Goal: Task Accomplishment & Management: Understand process/instructions

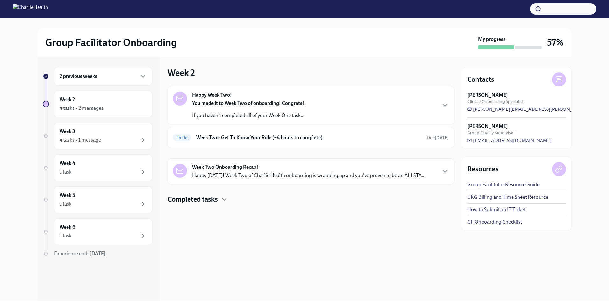
click at [259, 107] on div "You made it to Week Two of onboarding! Congrats! If you haven't completed all o…" at bounding box center [248, 109] width 112 height 19
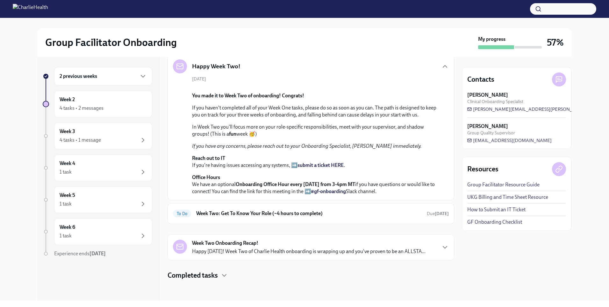
scroll to position [141, 0]
click at [280, 211] on h6 "Week Two: Get To Know Your Role (~4 hours to complete)" at bounding box center [309, 213] width 226 height 7
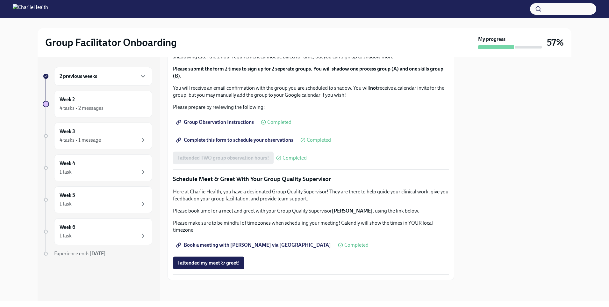
scroll to position [540, 0]
click at [91, 134] on div "Week 3 4 tasks • 1 message" at bounding box center [103, 136] width 87 height 16
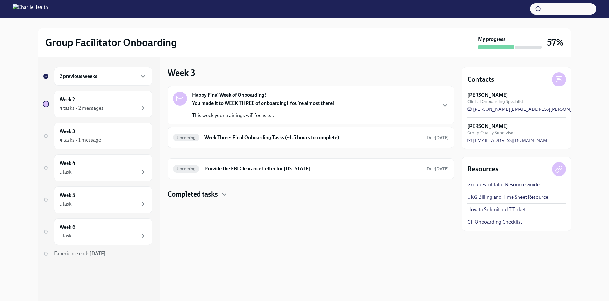
click at [307, 109] on div "You made it to WEEK THREE of onboarding! You're almost there! This week your tr…" at bounding box center [263, 109] width 142 height 19
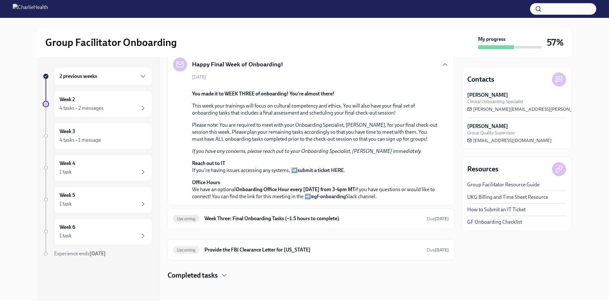
scroll to position [177, 0]
click at [371, 219] on h6 "Week Three: Final Onboarding Tasks (~1.5 hours to complete)" at bounding box center [313, 218] width 217 height 7
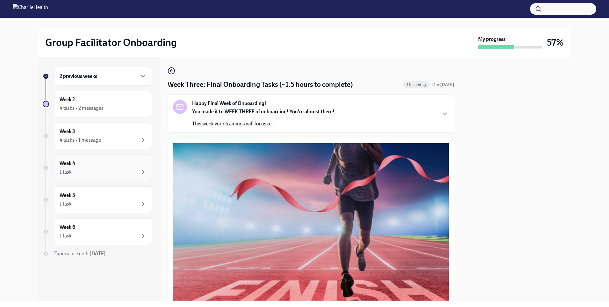
click at [81, 170] on div "1 task" at bounding box center [103, 172] width 87 height 8
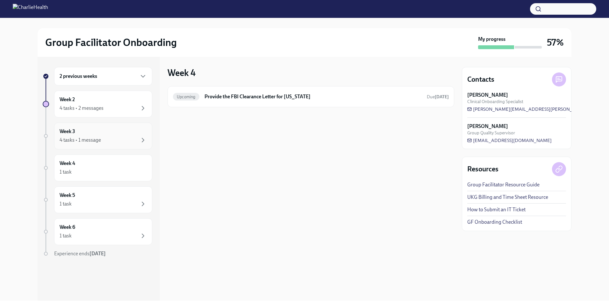
click at [79, 138] on div "4 tasks • 1 message" at bounding box center [80, 139] width 41 height 7
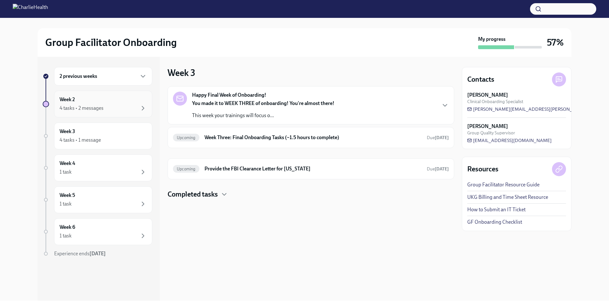
click at [89, 115] on div "Week 2 4 tasks • 2 messages" at bounding box center [103, 103] width 98 height 27
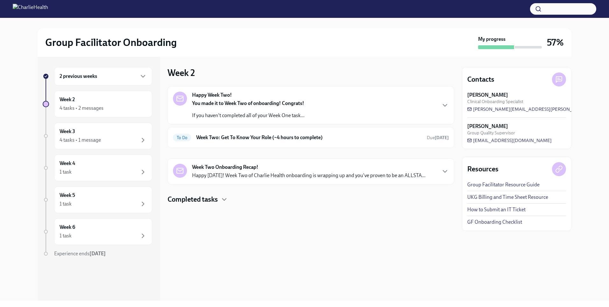
click at [217, 197] on h4 "Completed tasks" at bounding box center [193, 199] width 50 height 10
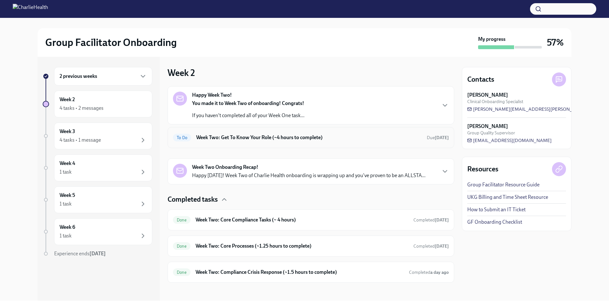
click at [217, 135] on h6 "Week Two: Get To Know Your Role (~4 hours to complete)" at bounding box center [309, 137] width 226 height 7
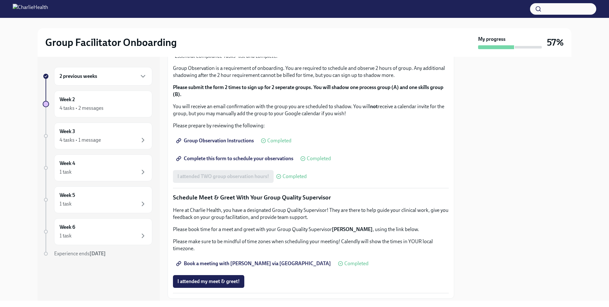
scroll to position [540, 0]
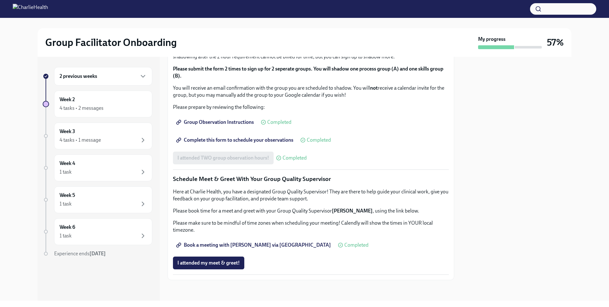
click at [243, 243] on span "Book a meeting with [PERSON_NAME] via [GEOGRAPHIC_DATA]" at bounding box center [254, 245] width 154 height 6
click at [85, 170] on div "1 task" at bounding box center [103, 172] width 87 height 8
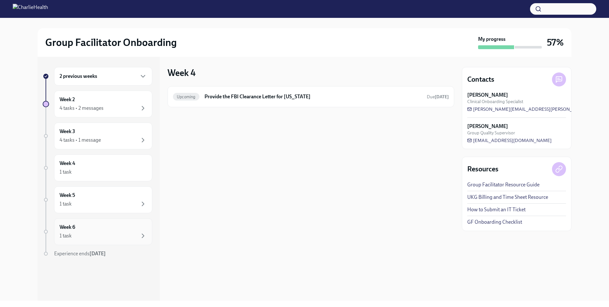
click at [83, 237] on div "1 task" at bounding box center [103, 236] width 87 height 8
click at [83, 231] on div "Week 6 1 task" at bounding box center [103, 231] width 87 height 16
click at [88, 207] on div "1 task" at bounding box center [103, 204] width 87 height 8
click at [87, 200] on div "1 task" at bounding box center [103, 204] width 87 height 8
click at [94, 168] on div "1 task" at bounding box center [103, 172] width 87 height 8
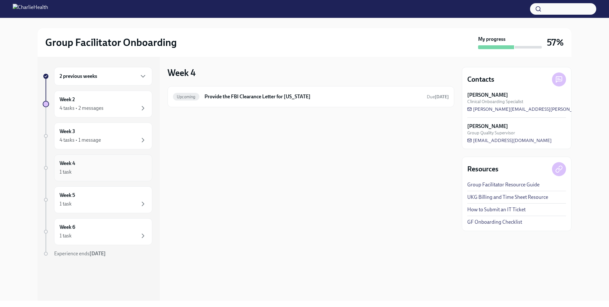
click at [97, 157] on div "Week 4 1 task" at bounding box center [103, 167] width 98 height 27
click at [96, 147] on div "Week 3 4 tasks • 1 message" at bounding box center [103, 135] width 98 height 27
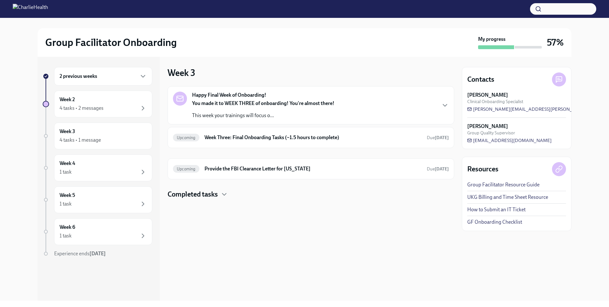
click at [279, 117] on p "This week your trainings will focus o..." at bounding box center [263, 115] width 142 height 7
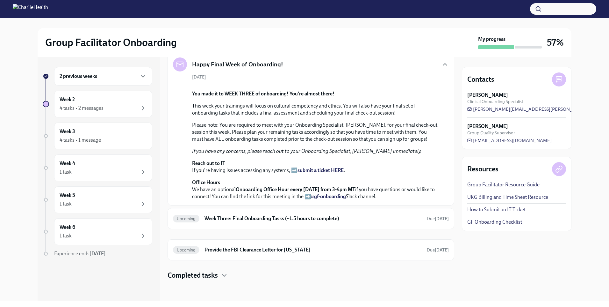
scroll to position [177, 0]
click at [272, 218] on h6 "Week Three: Final Onboarding Tasks (~1.5 hours to complete)" at bounding box center [313, 218] width 217 height 7
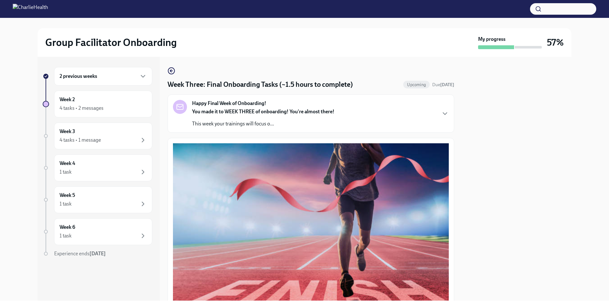
click at [99, 74] on div "2 previous weeks" at bounding box center [103, 76] width 87 height 8
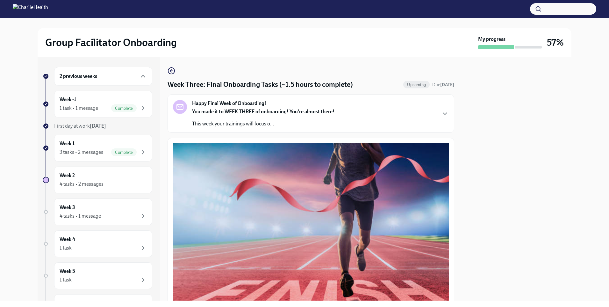
click at [99, 74] on div "2 previous weeks" at bounding box center [103, 76] width 87 height 8
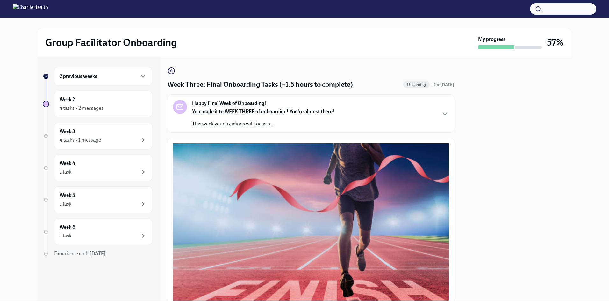
click at [99, 74] on div "2 previous weeks" at bounding box center [103, 76] width 87 height 8
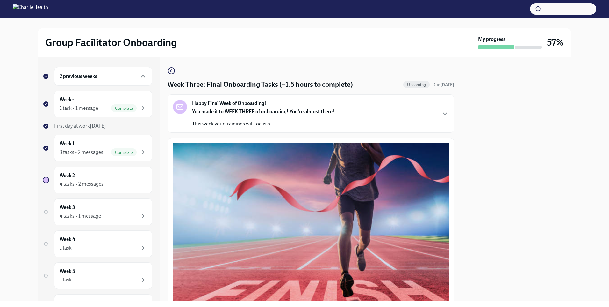
click at [434, 116] on div "Happy Final Week of Onboarding! You made it to WEEK THREE of onboarding! You're…" at bounding box center [311, 113] width 276 height 27
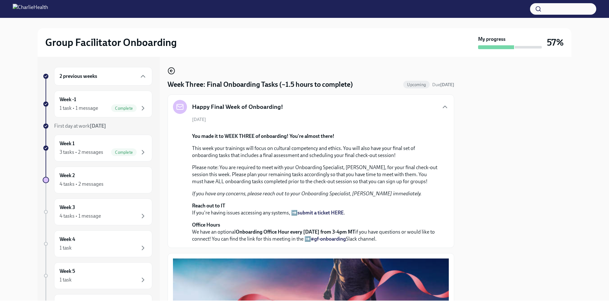
click at [174, 69] on circle "button" at bounding box center [171, 71] width 6 height 6
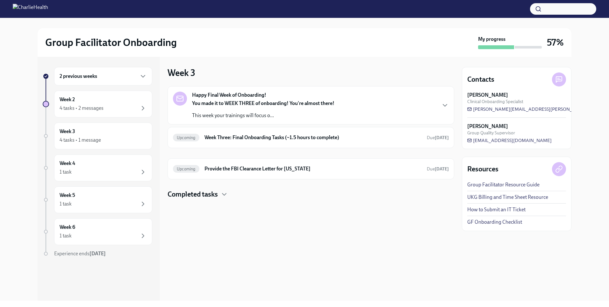
click at [238, 115] on p "This week your trainings will focus o..." at bounding box center [263, 115] width 142 height 7
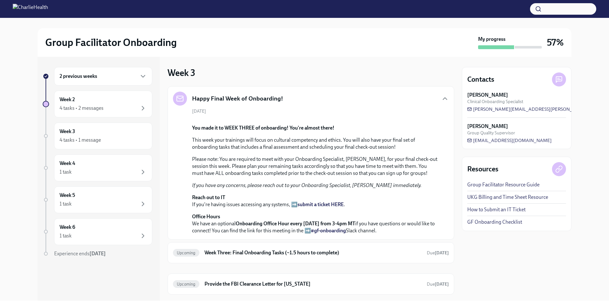
click at [238, 115] on div "[DATE] You made it to WEEK THREE of onboarding! You're almost there! This week …" at bounding box center [311, 171] width 276 height 126
click at [441, 100] on icon "button" at bounding box center [445, 99] width 8 height 8
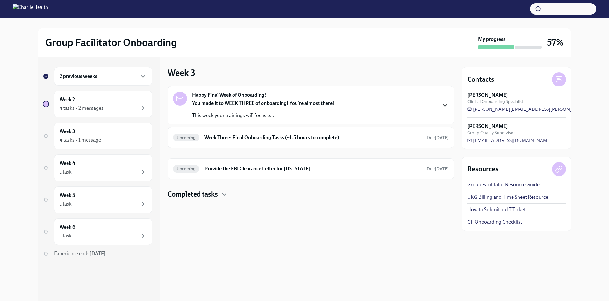
click at [486, 221] on link "GF Onboarding Checklist" at bounding box center [494, 221] width 55 height 7
